Goal: Find specific page/section: Find specific page/section

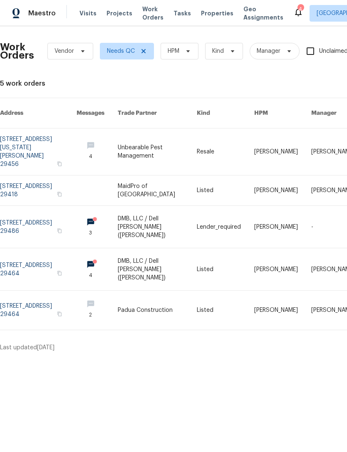
click at [203, 7] on div "Visits Projects Work Orders Tasks Properties Geo Assignments" at bounding box center [186, 13] width 214 height 17
click at [202, 7] on div "Visits Projects Work Orders Tasks Properties Geo Assignments" at bounding box center [186, 13] width 214 height 17
click at [207, 9] on span "Properties" at bounding box center [217, 13] width 32 height 8
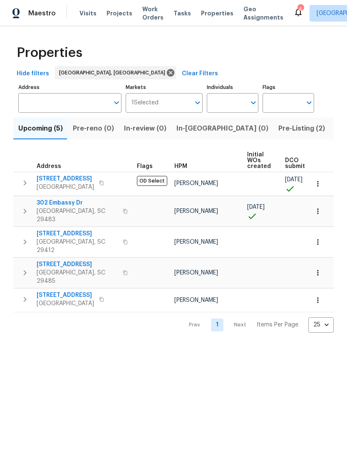
click at [85, 10] on span "Visits" at bounding box center [87, 13] width 17 height 8
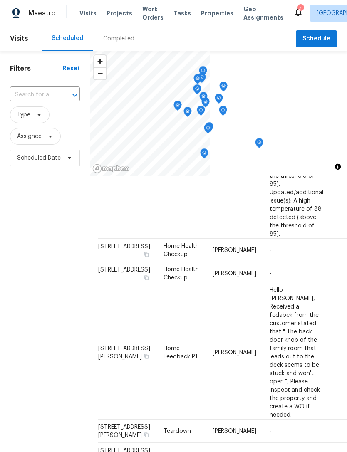
scroll to position [551, 2]
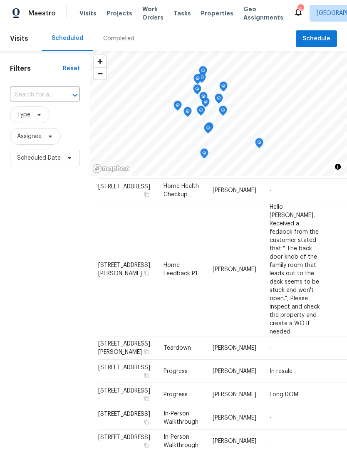
click at [293, 12] on icon at bounding box center [298, 12] width 10 height 10
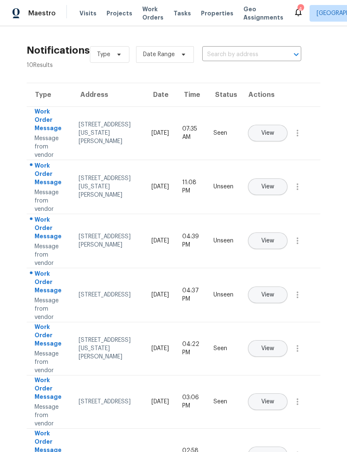
click at [86, 14] on span "Visits" at bounding box center [87, 13] width 17 height 8
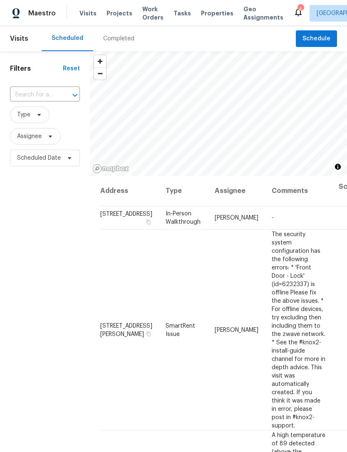
click at [205, 11] on span "Properties" at bounding box center [217, 13] width 32 height 8
